Goal: Task Accomplishment & Management: Use online tool/utility

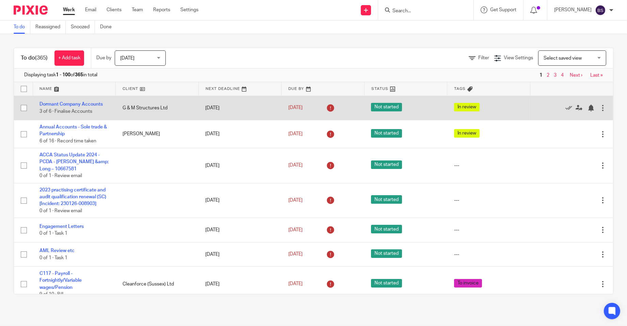
click at [74, 109] on span "3 of 6 · Finalise Accounts" at bounding box center [65, 111] width 53 height 5
click at [76, 105] on link "Dormant Company Accounts" at bounding box center [70, 104] width 63 height 5
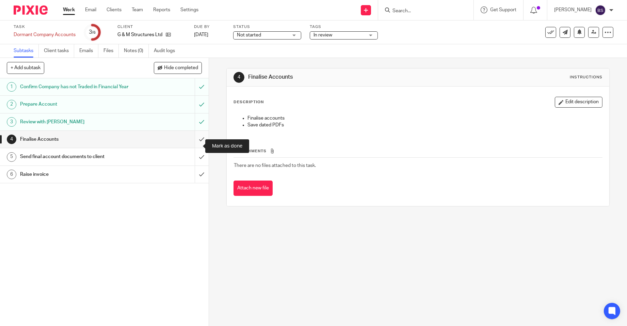
click at [194, 146] on input "submit" at bounding box center [104, 139] width 209 height 17
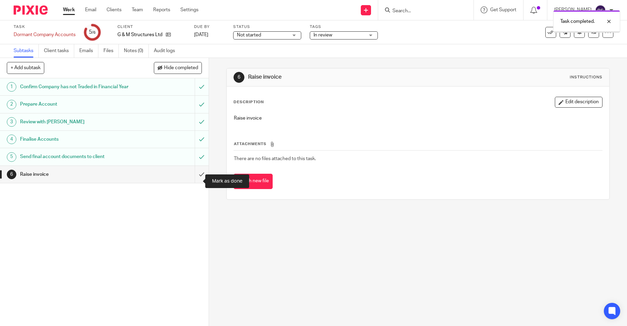
click at [192, 180] on input "submit" at bounding box center [104, 174] width 209 height 17
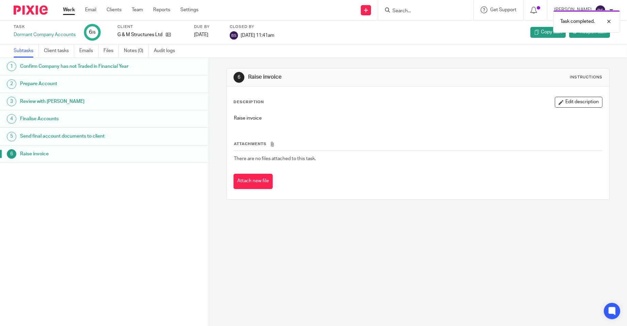
click at [70, 7] on link "Work" at bounding box center [69, 9] width 12 height 7
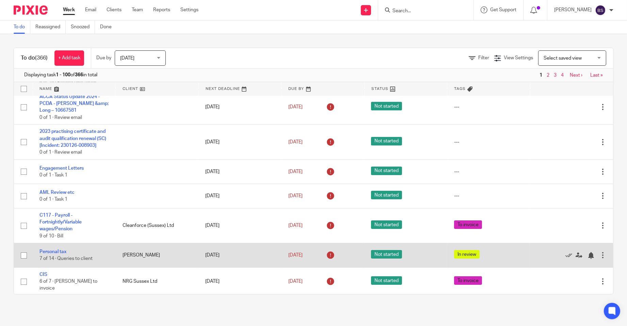
scroll to position [68, 0]
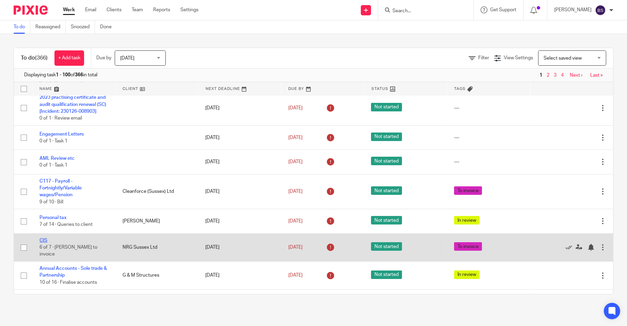
click at [46, 243] on link "CIS" at bounding box center [43, 240] width 8 height 5
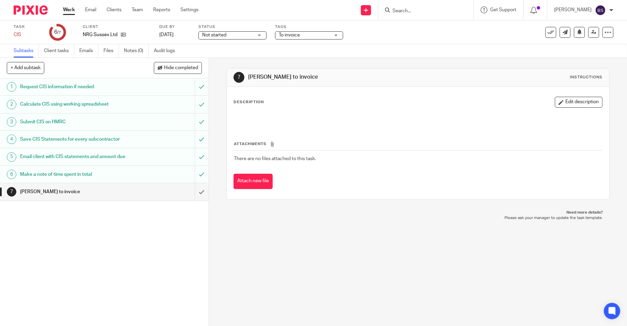
click at [52, 173] on h1 "Make a note of time spent in total" at bounding box center [76, 174] width 112 height 10
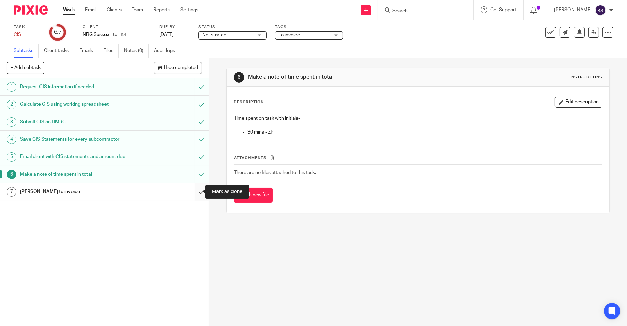
click at [195, 192] on input "submit" at bounding box center [104, 191] width 209 height 17
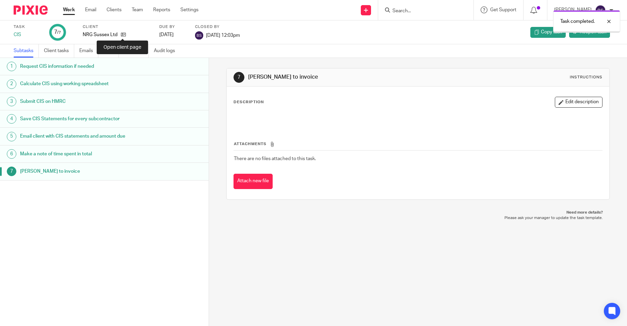
click at [123, 33] on icon at bounding box center [123, 34] width 5 height 5
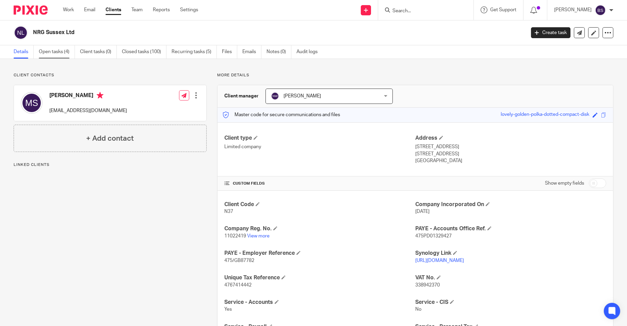
click at [51, 53] on link "Open tasks (4)" at bounding box center [57, 51] width 36 height 13
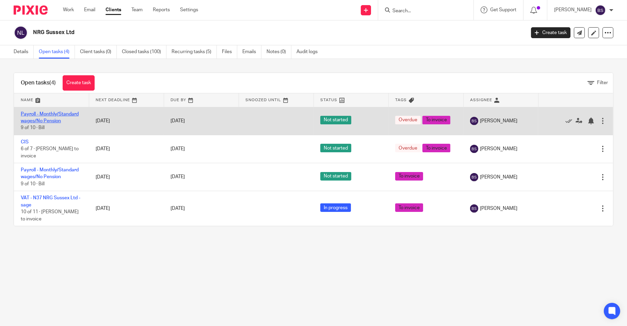
click at [42, 114] on link "Payroll - Monthly/Standard wages/No Pension" at bounding box center [50, 118] width 58 height 12
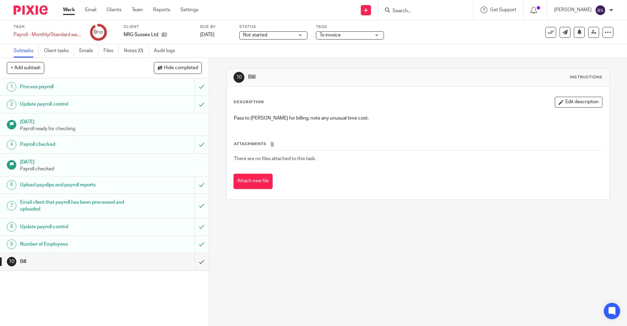
click at [49, 241] on h1 "Number of Employees" at bounding box center [76, 244] width 112 height 10
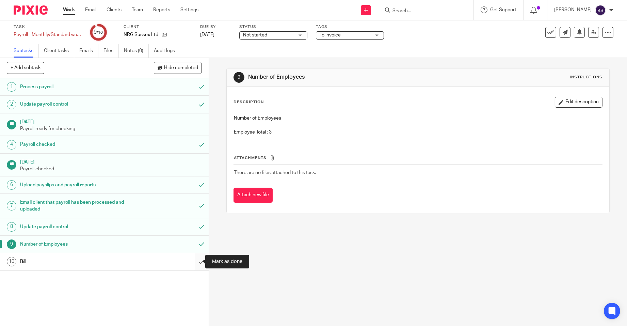
click at [195, 259] on input "submit" at bounding box center [104, 261] width 209 height 17
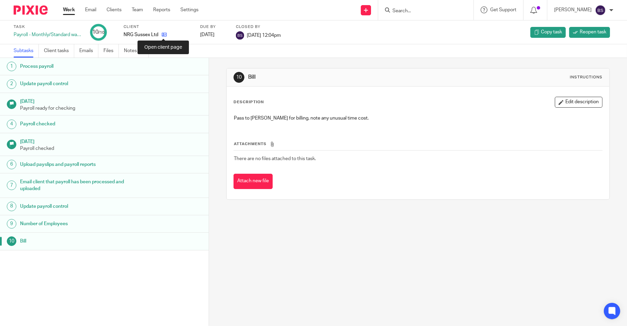
click at [163, 33] on icon at bounding box center [164, 34] width 5 height 5
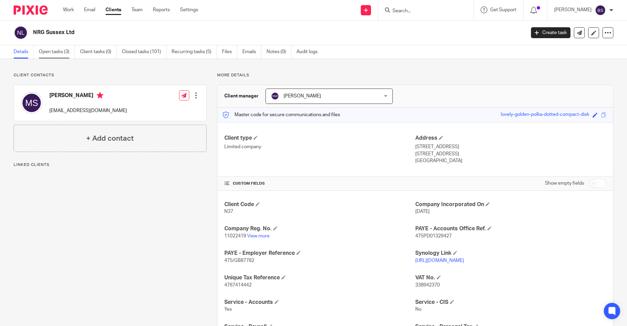
click at [52, 51] on link "Open tasks (3)" at bounding box center [57, 51] width 36 height 13
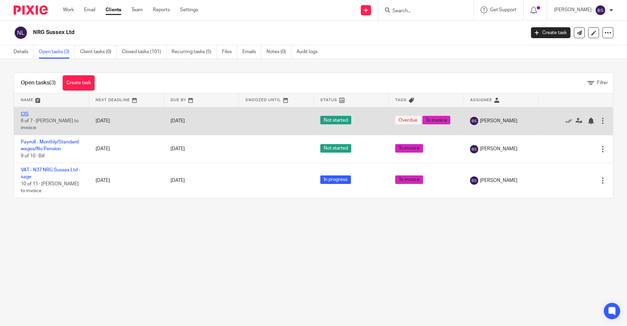
click at [27, 115] on link "CIS" at bounding box center [25, 114] width 8 height 5
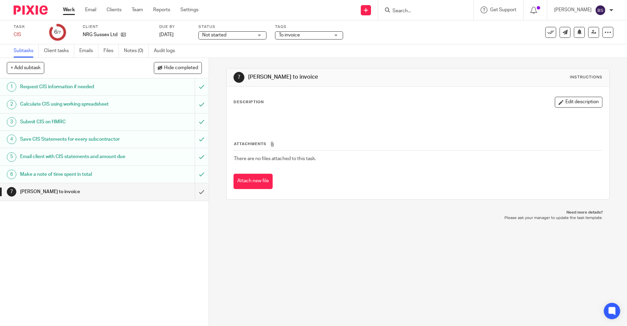
click at [85, 172] on h1 "Make a note of time spent in total" at bounding box center [76, 174] width 112 height 10
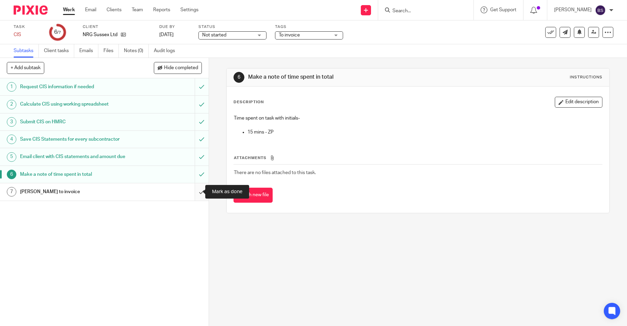
click at [196, 193] on input "submit" at bounding box center [104, 191] width 209 height 17
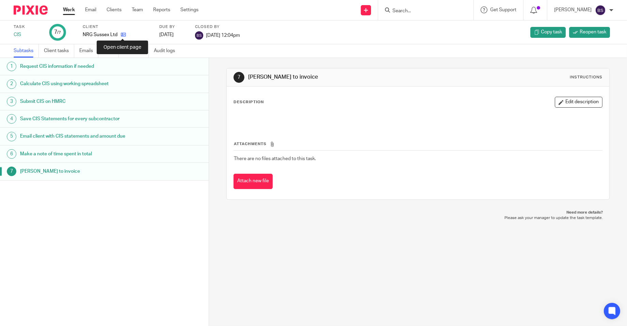
click at [121, 35] on icon at bounding box center [123, 34] width 5 height 5
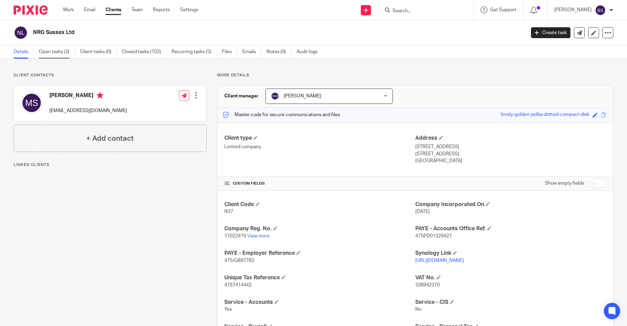
click at [58, 53] on link "Open tasks (2)" at bounding box center [57, 51] width 36 height 13
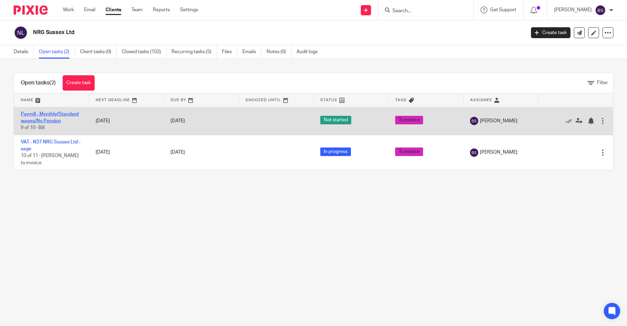
click at [41, 119] on link "Payroll - Monthly/Standard wages/No Pension" at bounding box center [50, 118] width 58 height 12
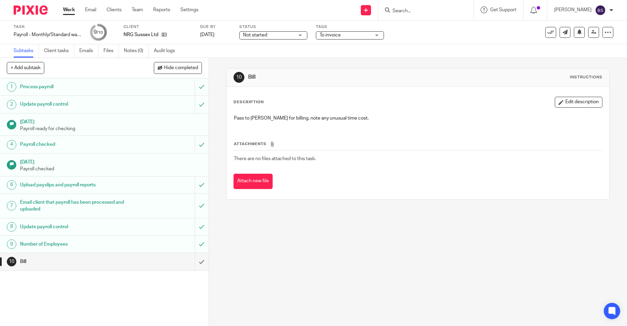
click at [47, 243] on h1 "Number of Employees" at bounding box center [76, 244] width 112 height 10
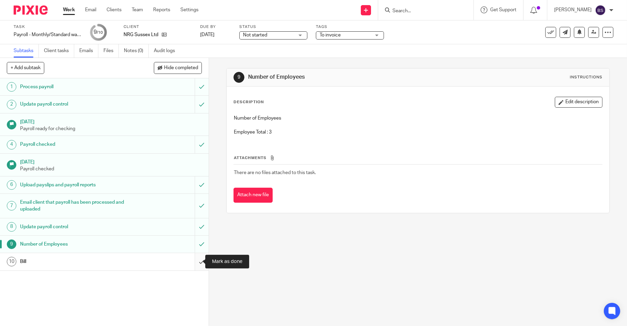
click at [193, 261] on input "submit" at bounding box center [104, 261] width 209 height 17
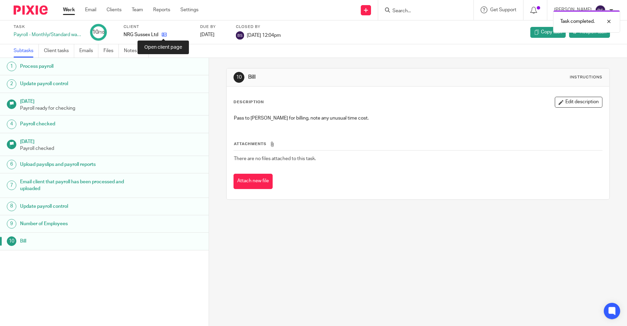
click at [162, 34] on icon at bounding box center [164, 34] width 5 height 5
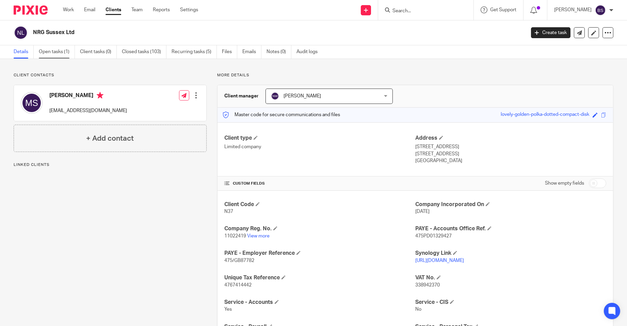
click at [55, 51] on link "Open tasks (1)" at bounding box center [57, 51] width 36 height 13
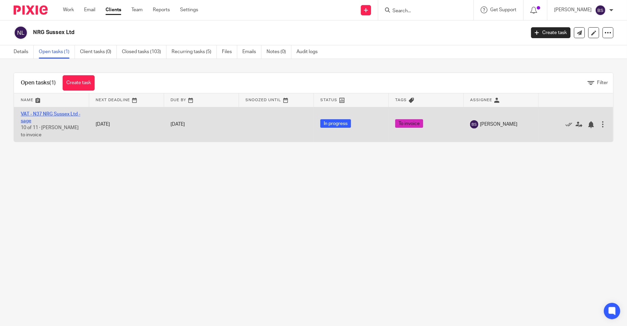
click at [35, 112] on link "VAT - N37 NRG Sussex Ltd - sage" at bounding box center [51, 118] width 60 height 12
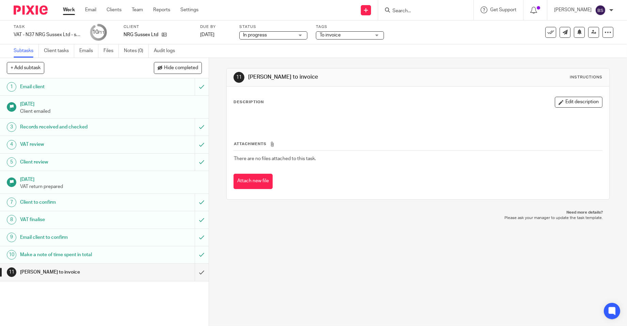
click at [95, 254] on h1 "Make a note of time spent in total" at bounding box center [76, 254] width 112 height 10
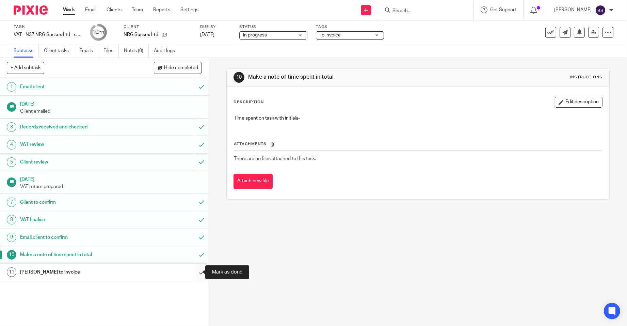
click at [192, 270] on input "submit" at bounding box center [104, 271] width 209 height 17
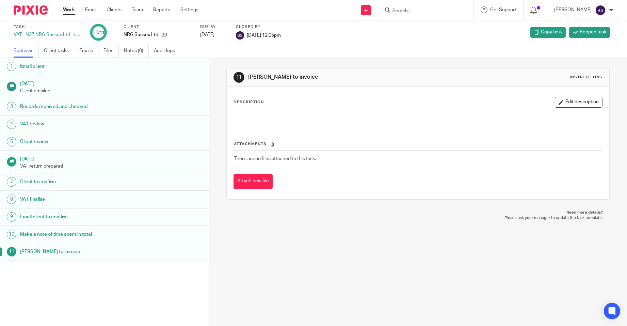
click at [70, 10] on link "Work" at bounding box center [69, 9] width 12 height 7
